Goal: Use online tool/utility: Utilize a website feature to perform a specific function

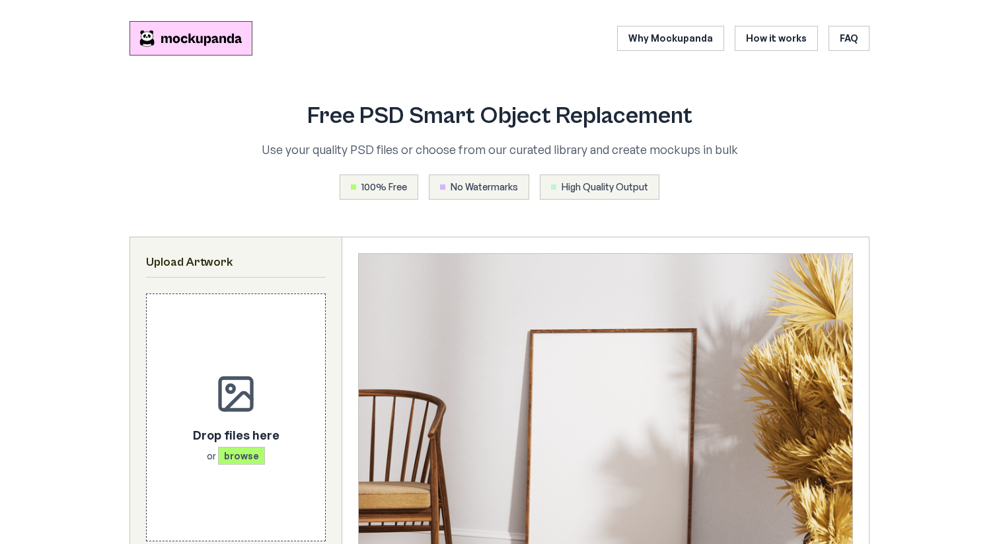
scroll to position [474, 0]
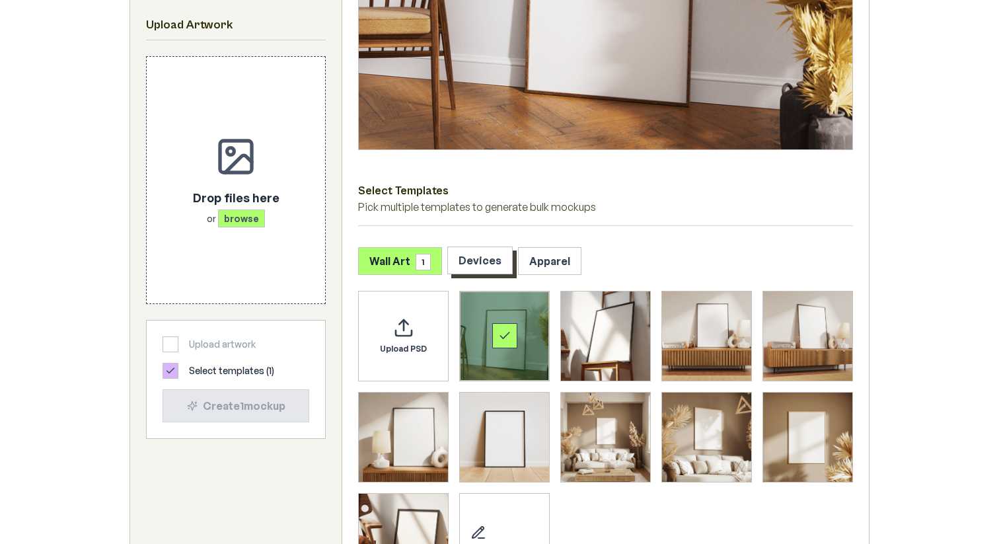
click at [484, 264] on button "Devices" at bounding box center [479, 260] width 65 height 28
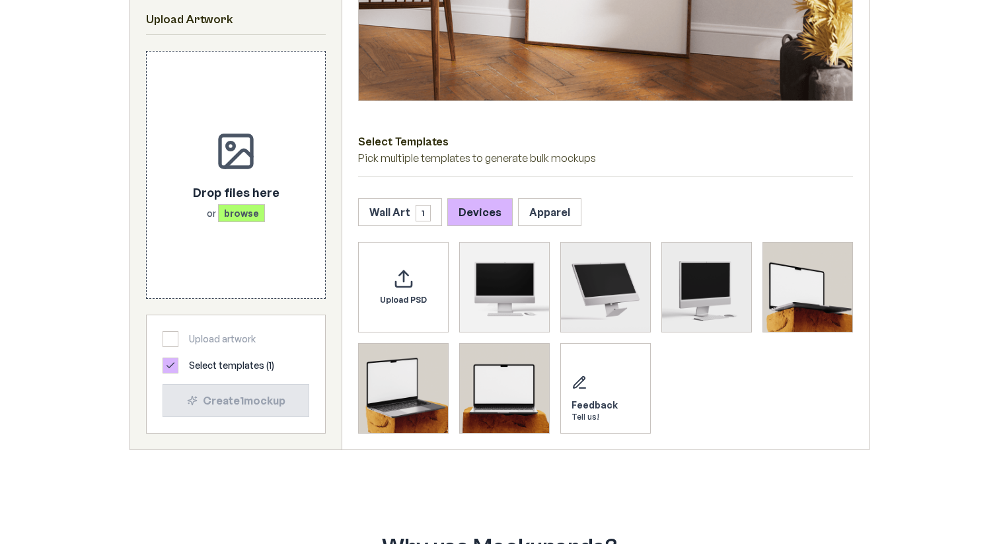
scroll to position [519, 0]
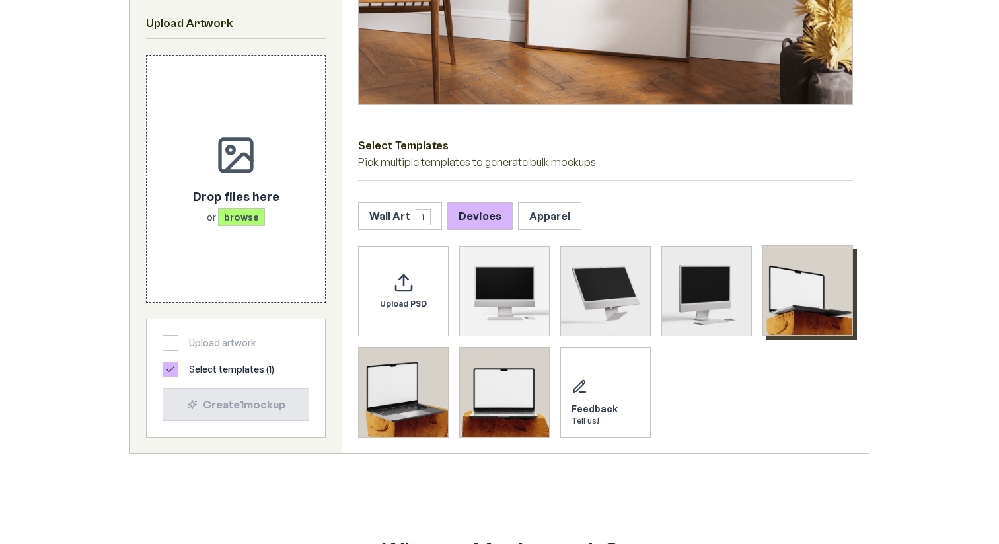
click at [782, 288] on img "Select template MacBook Mockup 1" at bounding box center [807, 290] width 89 height 89
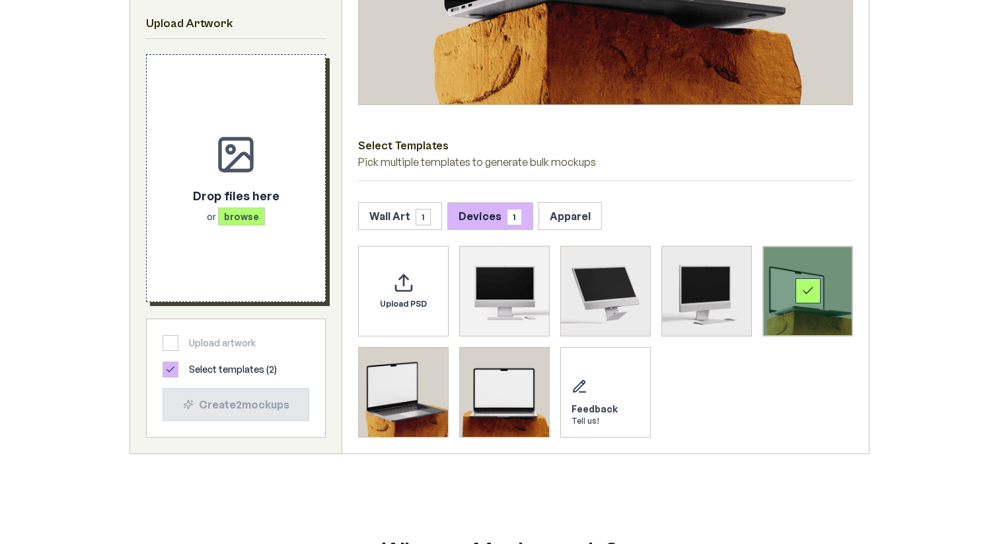
click at [250, 216] on span "browse" at bounding box center [241, 216] width 47 height 18
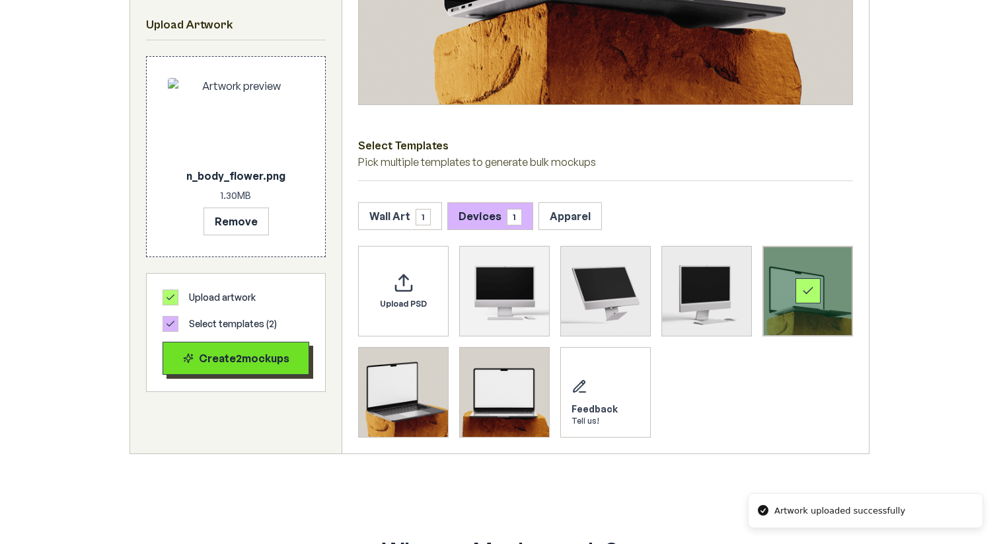
click at [245, 352] on div "Create 2 mockup s" at bounding box center [236, 358] width 124 height 16
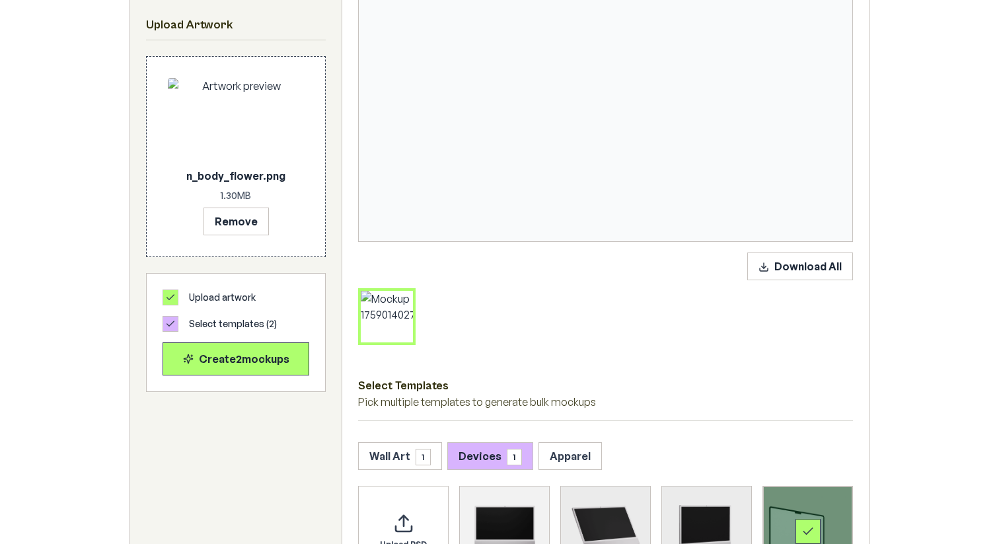
scroll to position [575, 0]
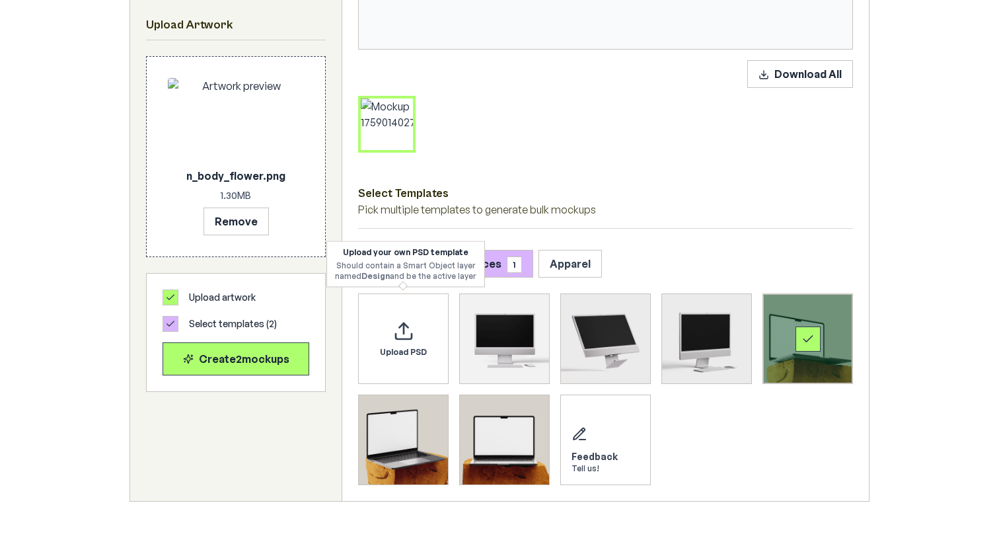
click at [381, 275] on strong "Design" at bounding box center [375, 276] width 28 height 10
click at [362, 302] on div "Upload PSD" at bounding box center [403, 338] width 91 height 91
click at [522, 213] on p "Pick multiple templates to generate bulk mockups" at bounding box center [605, 209] width 495 height 16
click at [397, 260] on button "Wall Art 1" at bounding box center [400, 263] width 84 height 28
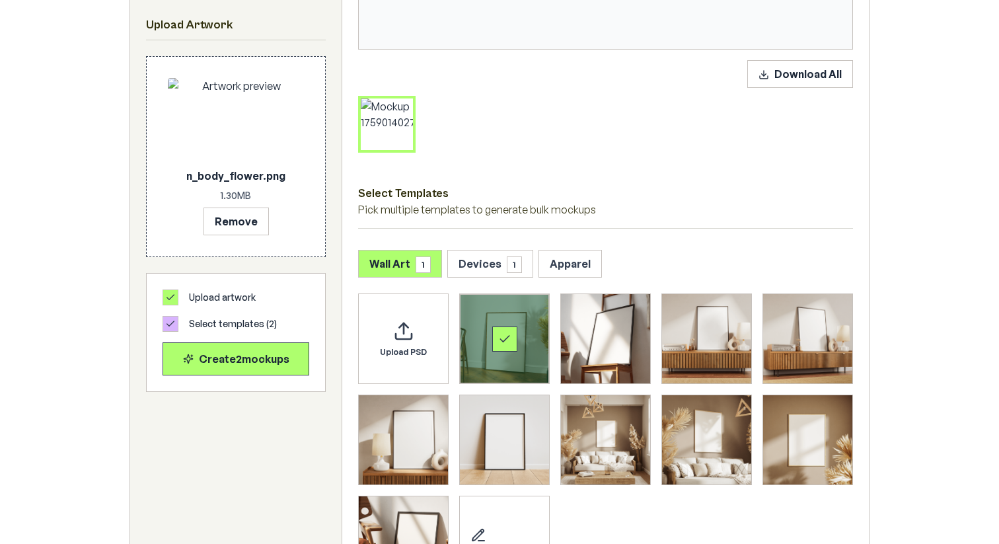
click at [529, 346] on div "Select template Framed Poster" at bounding box center [504, 338] width 89 height 89
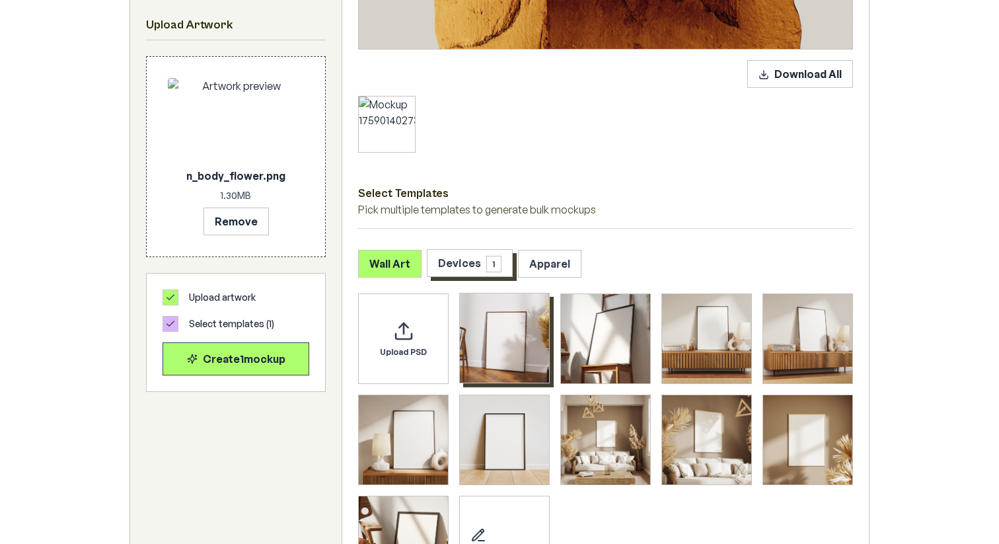
click at [465, 261] on button "Devices 1" at bounding box center [470, 263] width 86 height 28
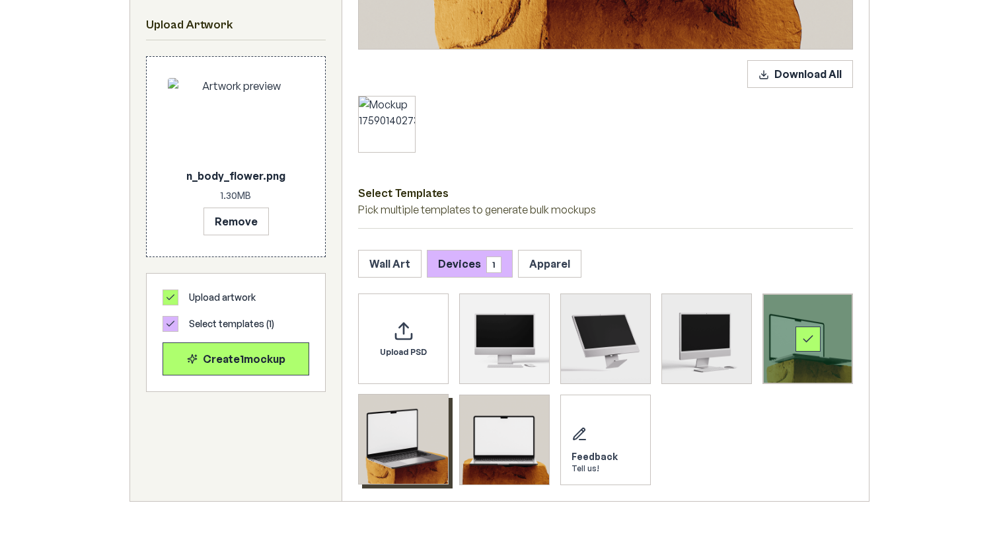
click at [420, 443] on img "Select template MacBook Mockup 2" at bounding box center [403, 438] width 89 height 89
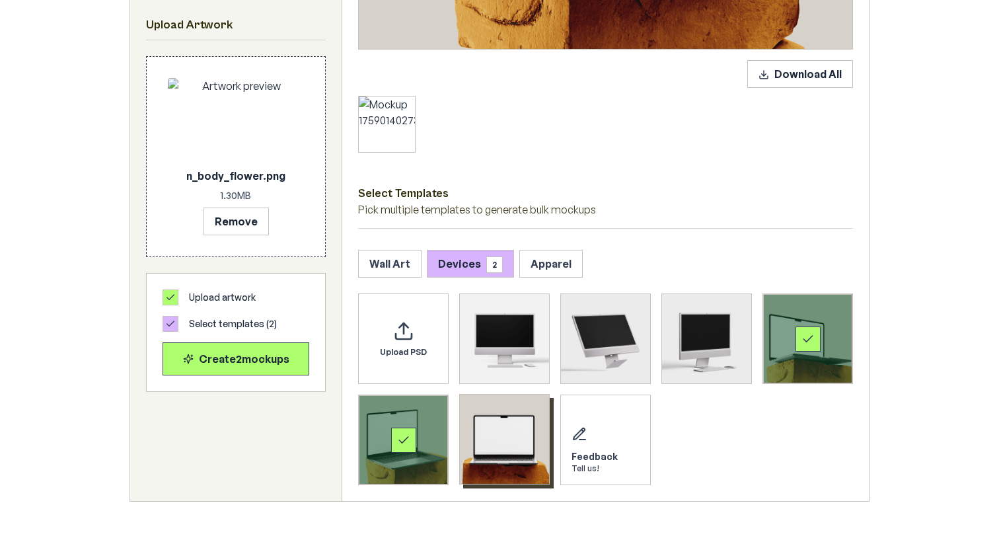
click at [532, 443] on img "Select template MacBook Mockup 3" at bounding box center [504, 438] width 89 height 89
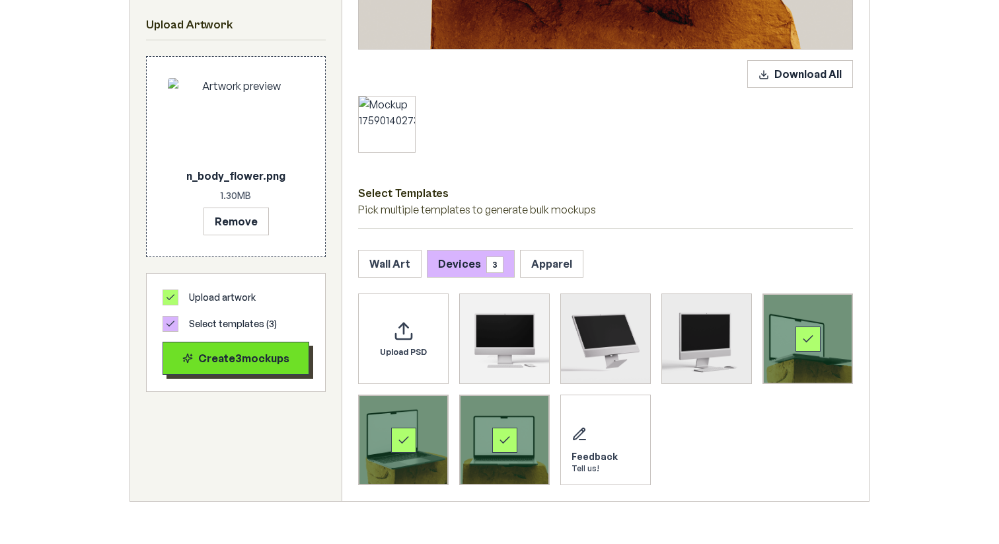
click at [222, 360] on div "Create 3 mockup s" at bounding box center [236, 358] width 124 height 16
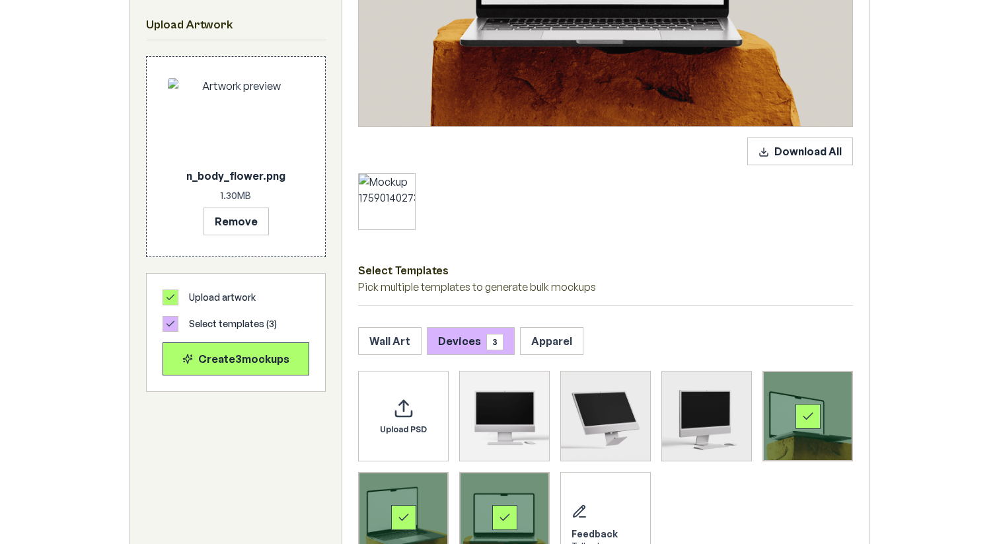
scroll to position [499, 0]
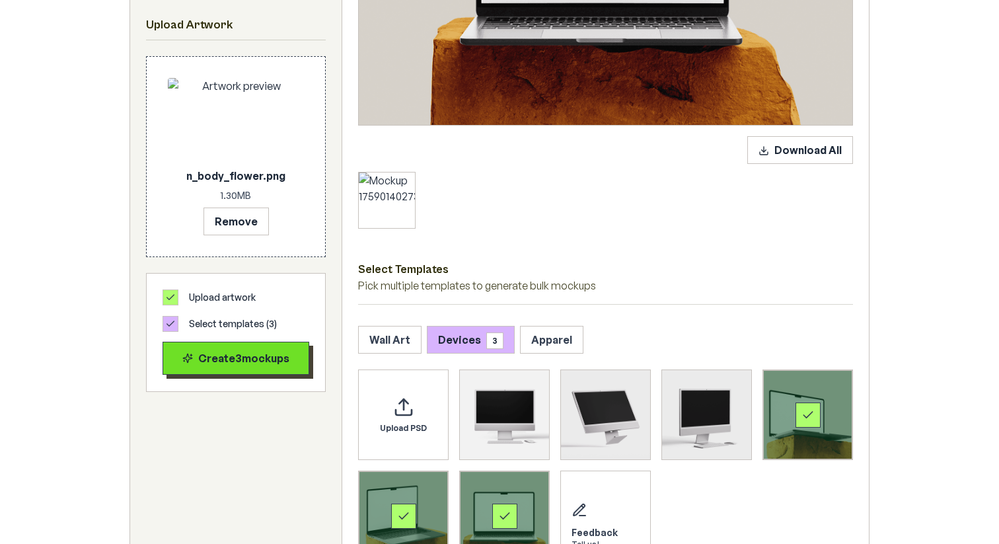
click at [194, 360] on div "Create 3 mockup s" at bounding box center [236, 358] width 124 height 16
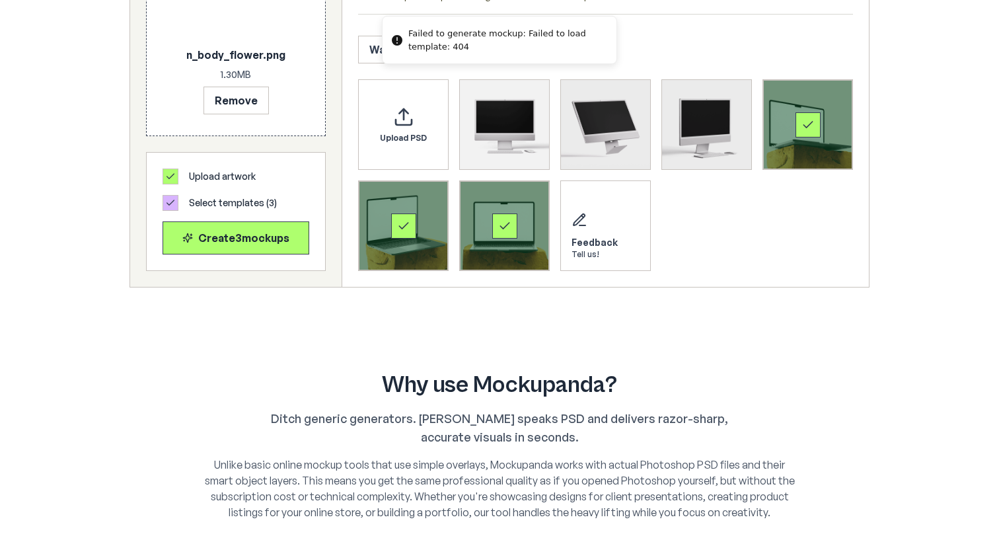
scroll to position [792, 0]
